Goal: Complete Application Form: Complete application form

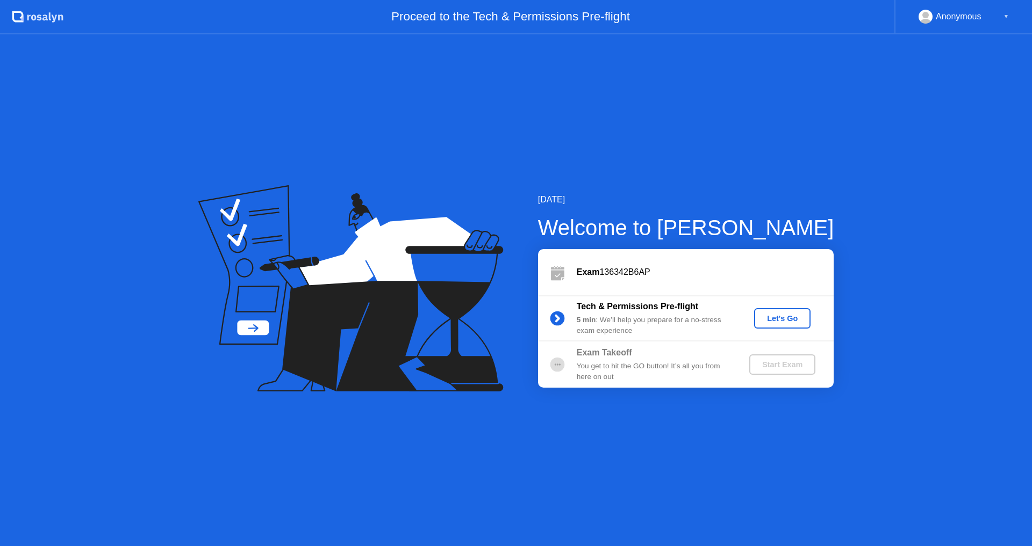
click at [764, 327] on button "Let's Go" at bounding box center [782, 318] width 56 height 20
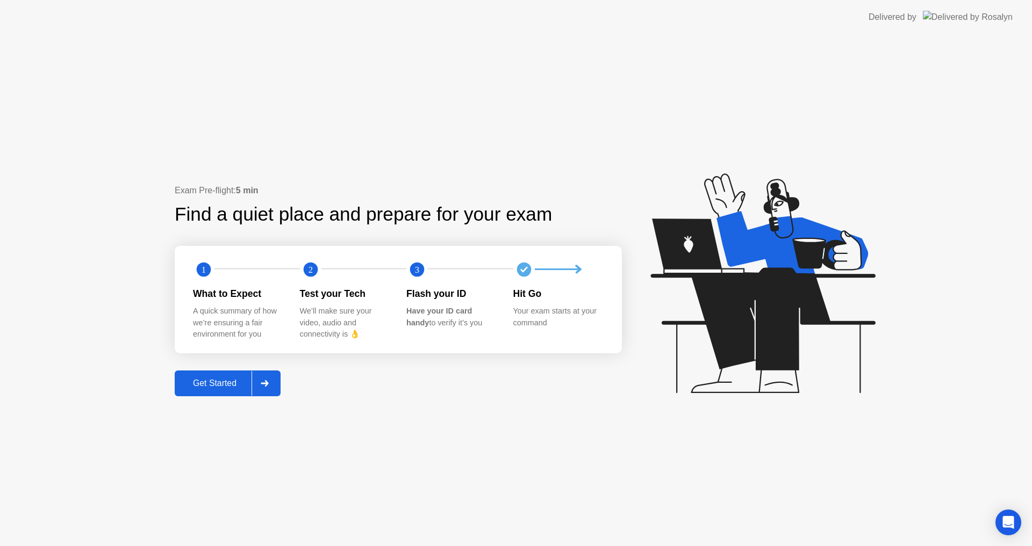
click at [236, 384] on div "Get Started" at bounding box center [215, 384] width 74 height 10
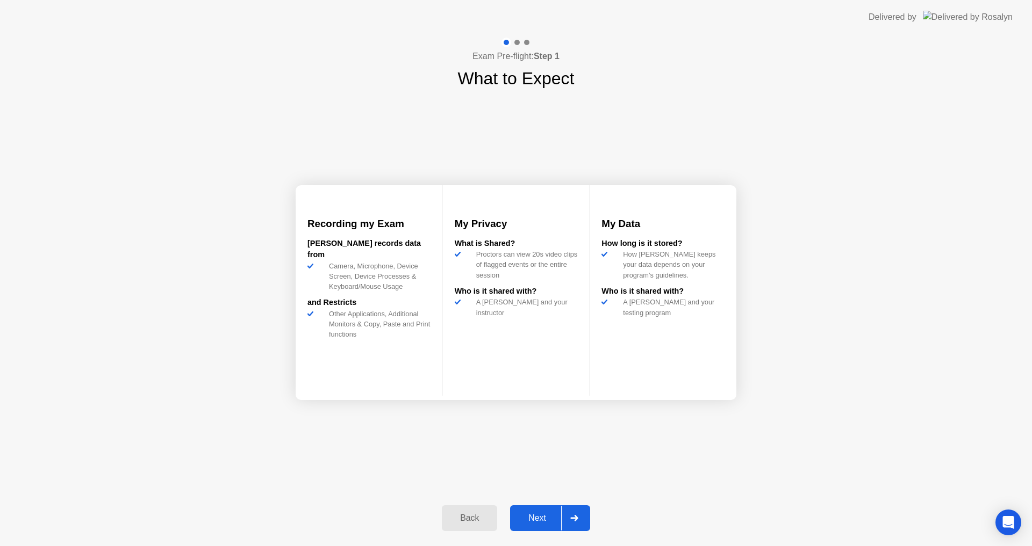
click at [535, 520] on div "Next" at bounding box center [537, 519] width 48 height 10
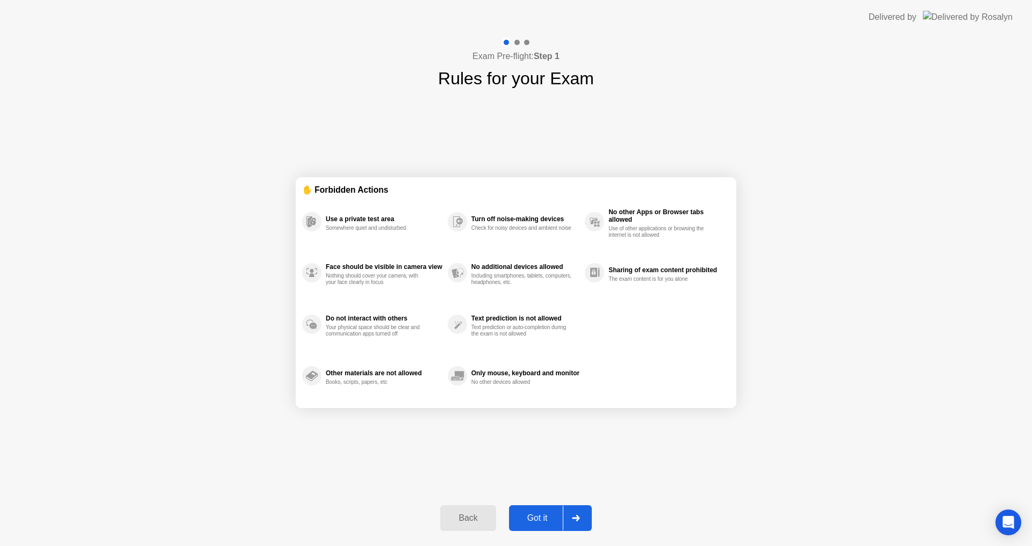
click at [535, 520] on div "Got it" at bounding box center [537, 519] width 51 height 10
select select "Available cameras"
select select "Available speakers"
select select "Available microphones"
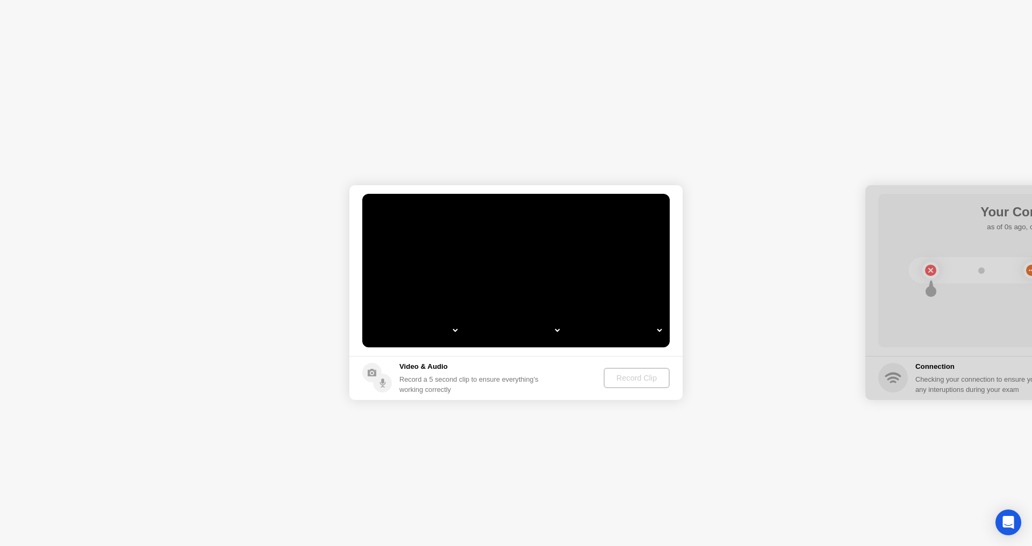
select select "*"
select select "**********"
select select "*******"
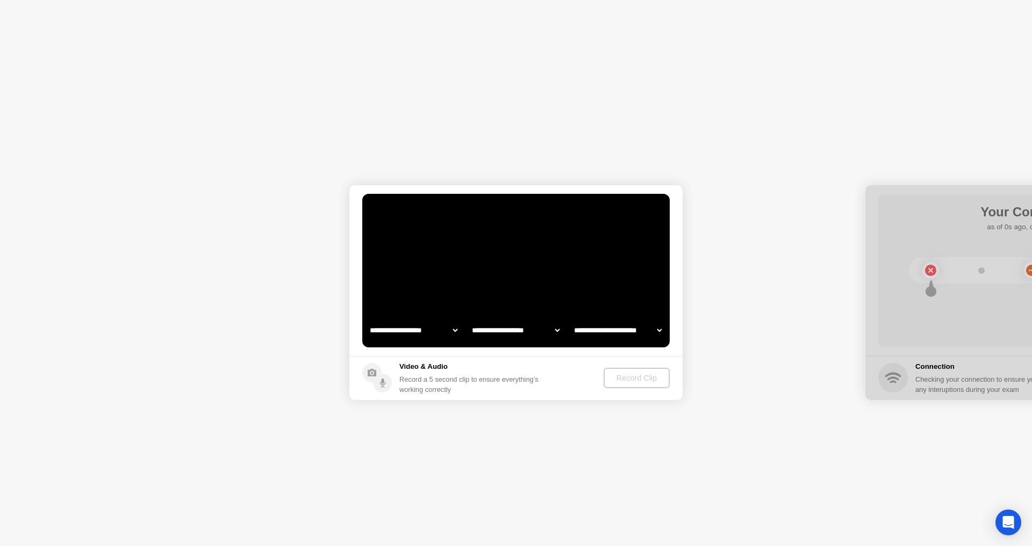
select select "*******"
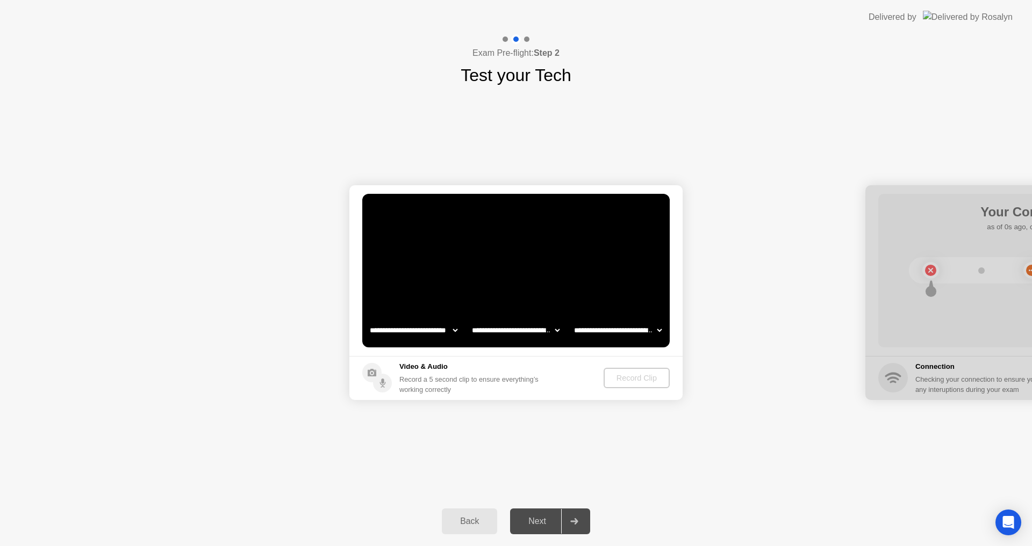
click at [468, 270] on video at bounding box center [515, 271] width 307 height 154
select select "**********"
click at [804, 444] on div "**********" at bounding box center [516, 292] width 1032 height 409
click at [640, 377] on div "Record Clip" at bounding box center [636, 378] width 57 height 9
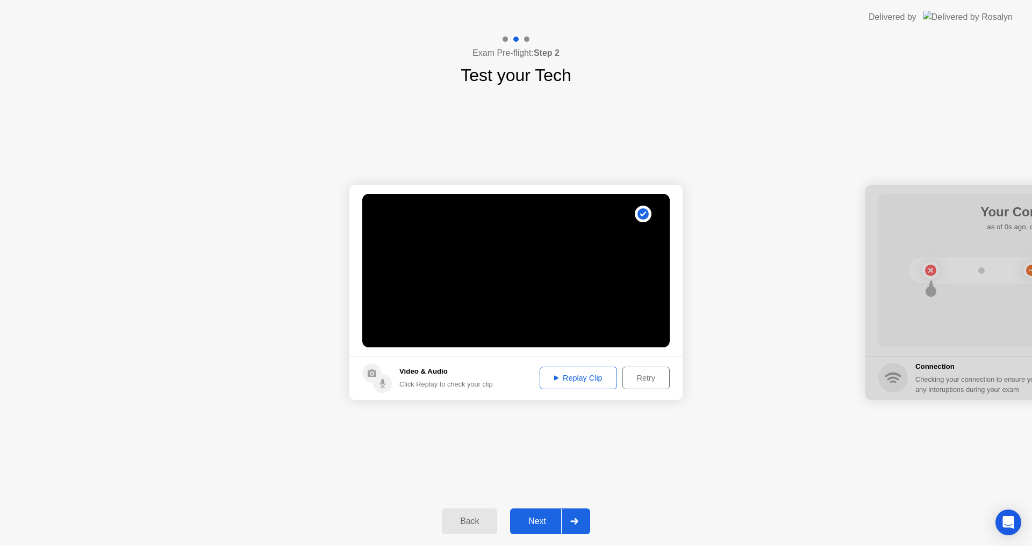
click at [581, 382] on div "Replay Clip" at bounding box center [578, 378] width 70 height 9
click at [554, 376] on icon at bounding box center [556, 378] width 4 height 5
click at [539, 517] on div "Next" at bounding box center [537, 522] width 48 height 10
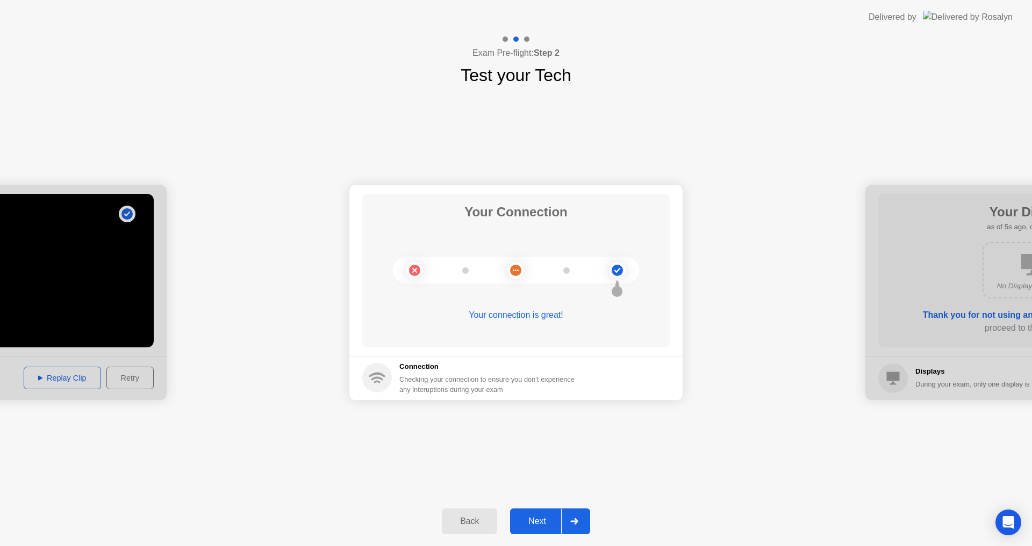
click at [538, 519] on div "Next" at bounding box center [537, 522] width 48 height 10
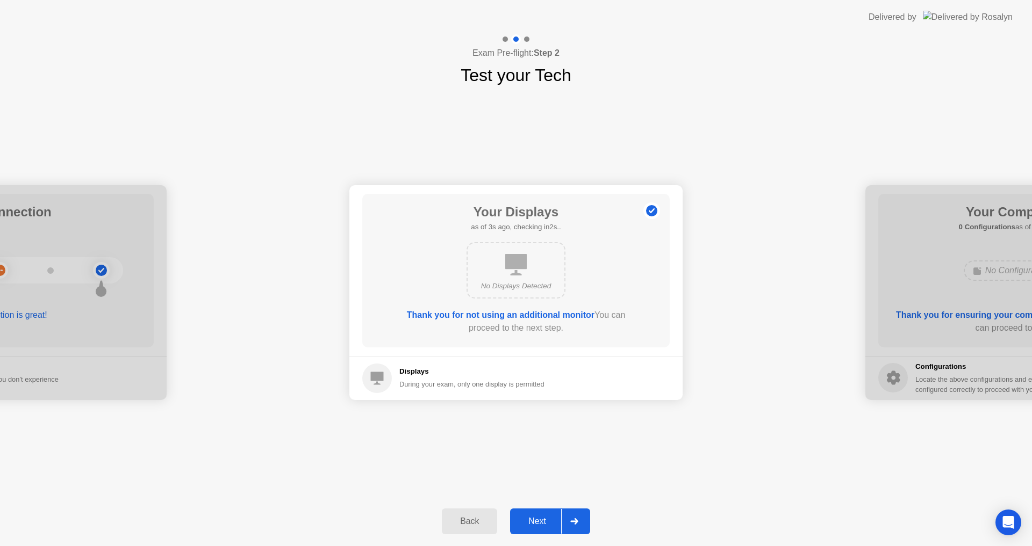
click at [538, 520] on div "Next" at bounding box center [537, 522] width 48 height 10
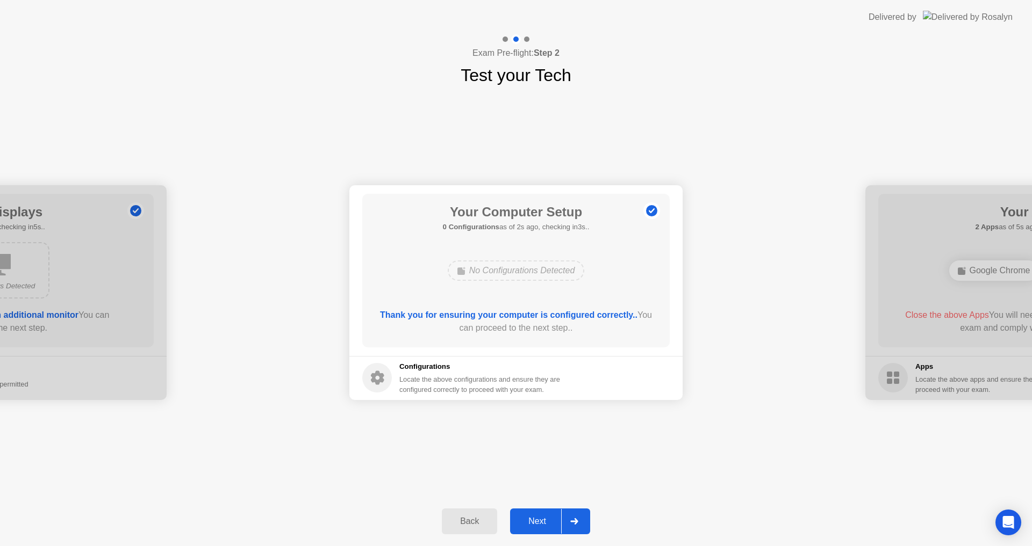
click at [538, 521] on div "Next" at bounding box center [537, 522] width 48 height 10
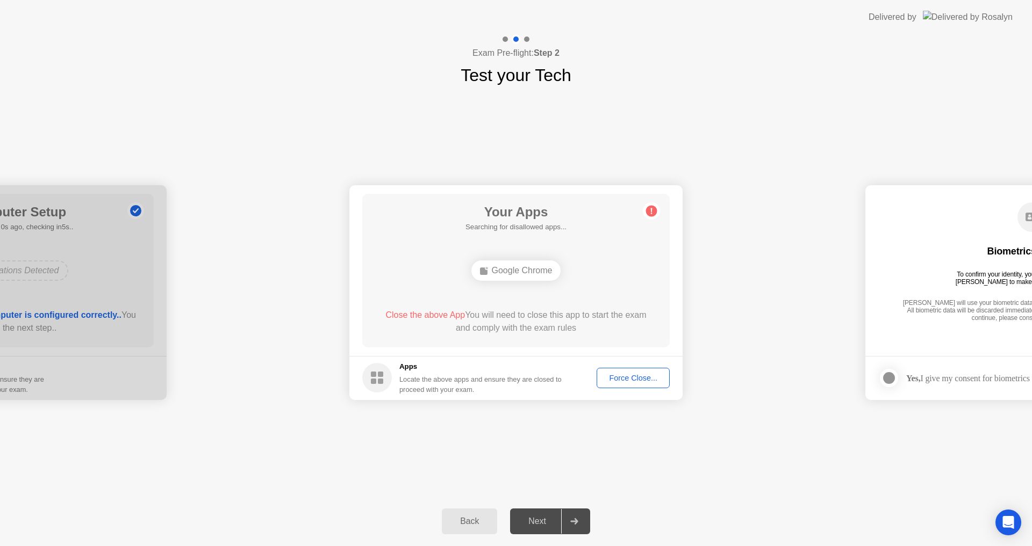
click at [507, 233] on div "Your Apps Searching for disallowed apps... Google Chrome Close the above App Yo…" at bounding box center [515, 271] width 307 height 154
click at [532, 267] on div "Google Chrome" at bounding box center [516, 271] width 90 height 20
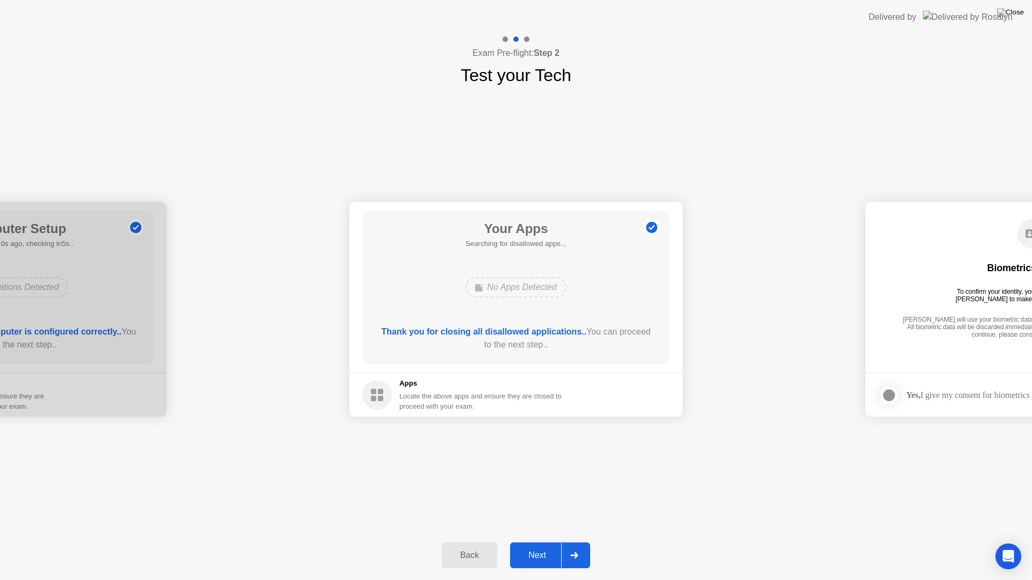
click at [548, 546] on div "Next" at bounding box center [537, 556] width 48 height 10
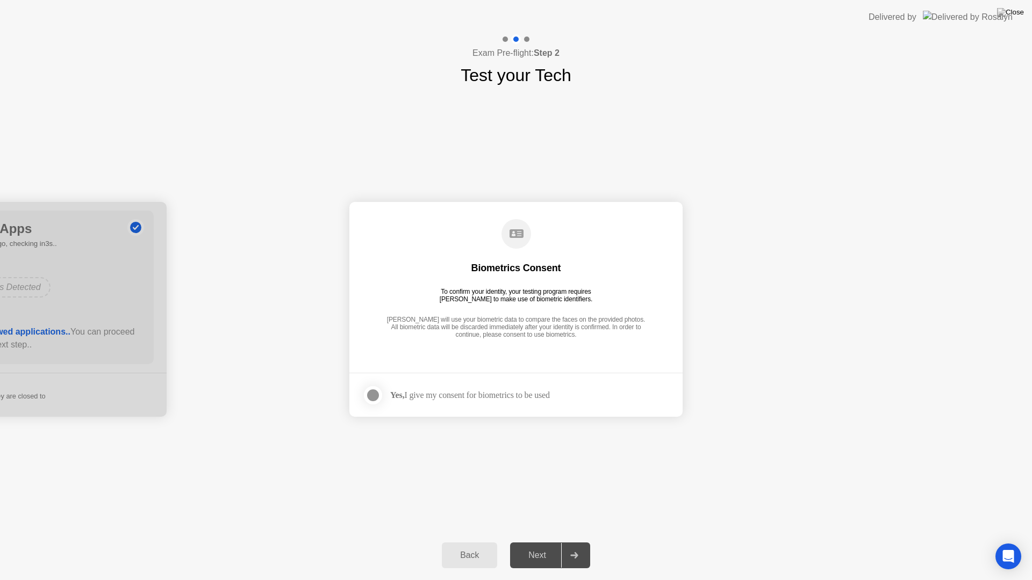
click at [368, 395] on div at bounding box center [372, 395] width 13 height 13
click at [535, 546] on div "Next" at bounding box center [537, 556] width 48 height 10
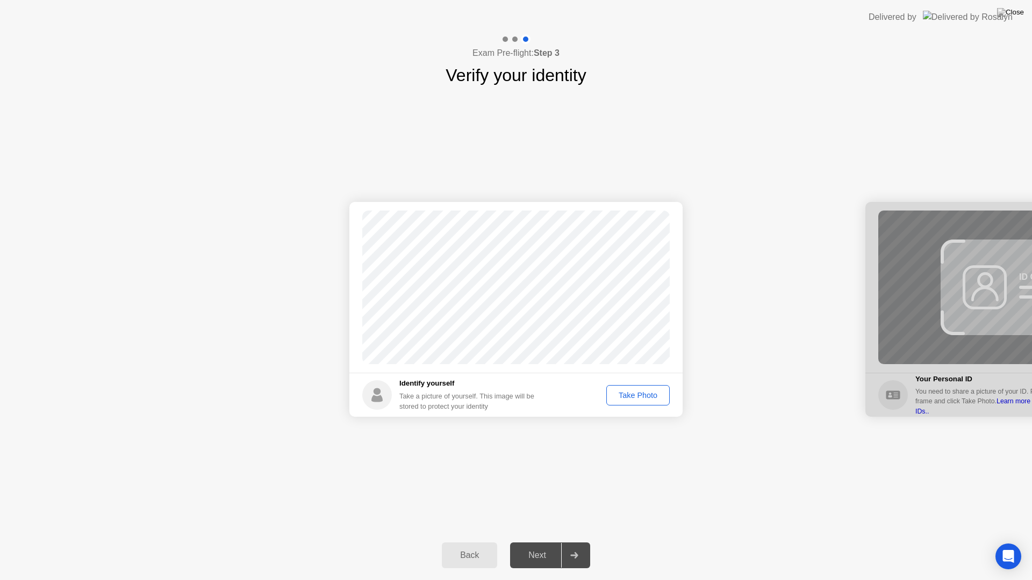
click at [639, 392] on div "Take Photo" at bounding box center [638, 395] width 56 height 9
click at [539, 546] on div "Next" at bounding box center [537, 556] width 48 height 10
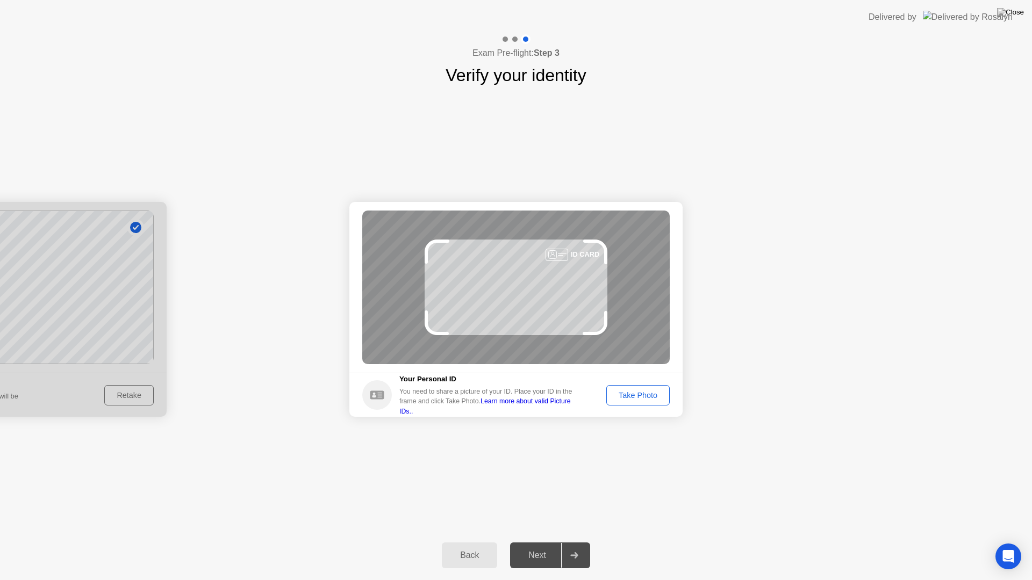
click at [648, 399] on div "Take Photo" at bounding box center [638, 395] width 56 height 9
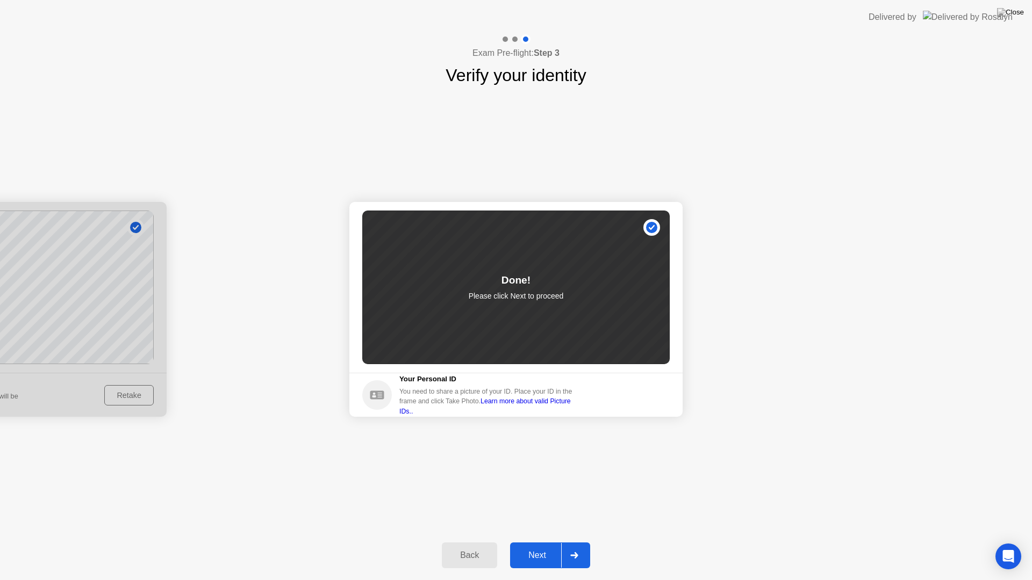
click at [535, 546] on div "Next" at bounding box center [537, 556] width 48 height 10
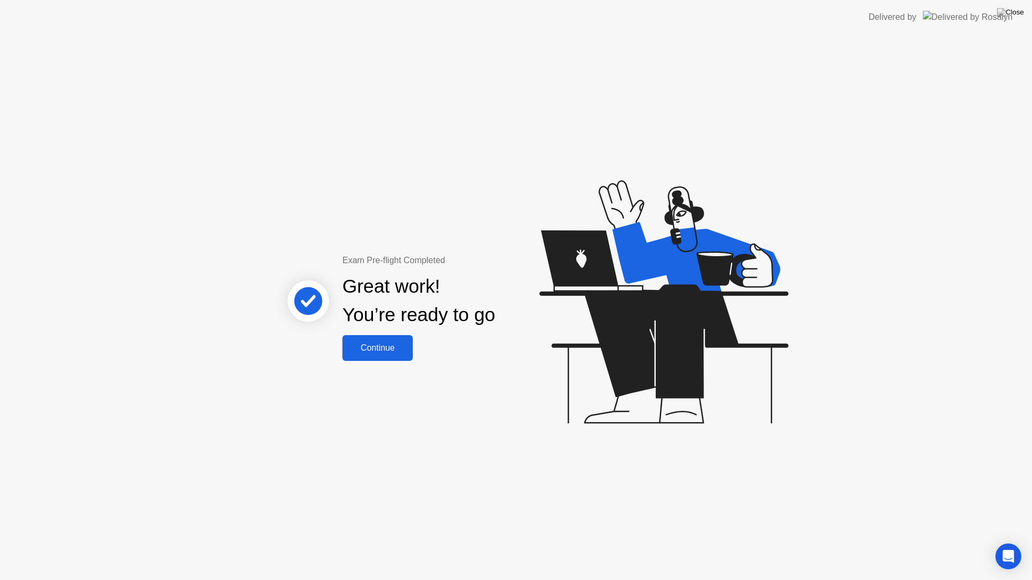
click at [393, 345] on div "Continue" at bounding box center [377, 348] width 64 height 10
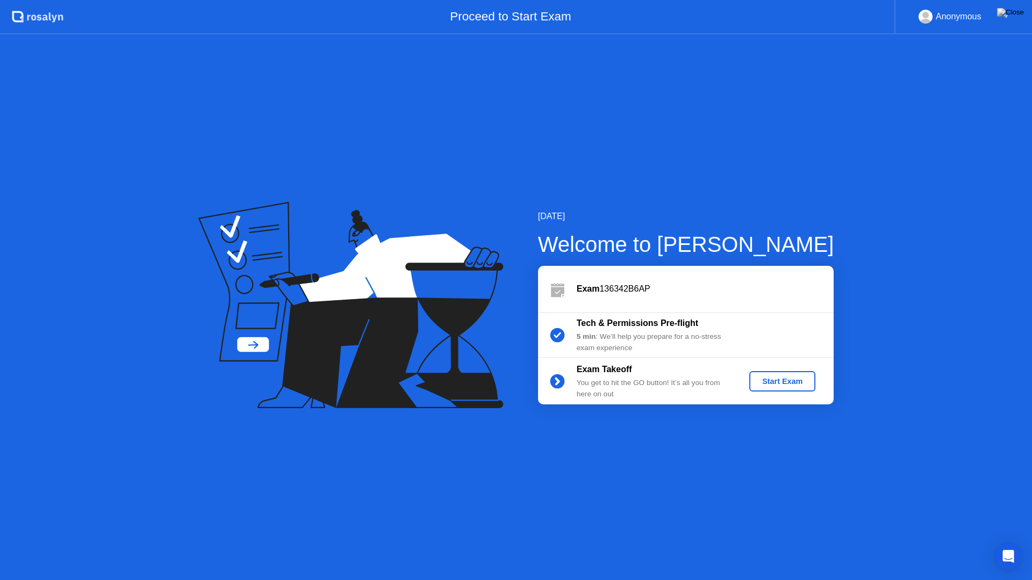
click at [796, 377] on div "Start Exam" at bounding box center [781, 381] width 57 height 9
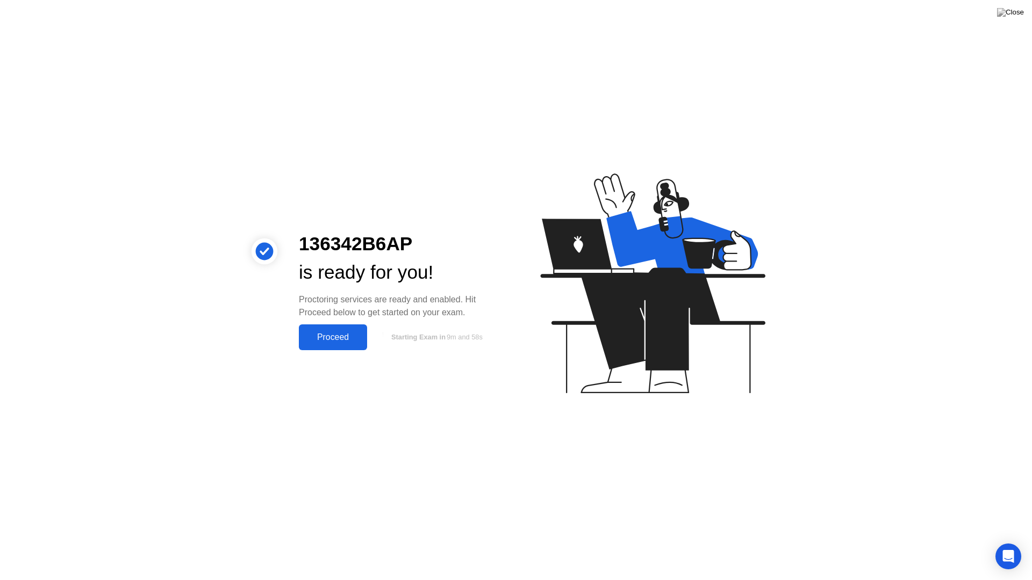
click at [335, 333] on div "Proceed" at bounding box center [333, 338] width 62 height 10
